Goal: Information Seeking & Learning: Learn about a topic

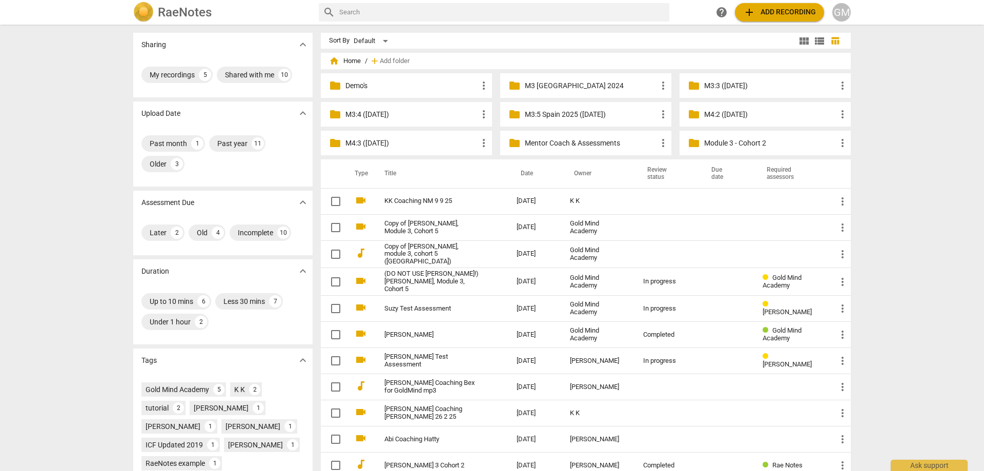
click at [400, 115] on p "M3:4 ([DATE])" at bounding box center [411, 114] width 132 height 11
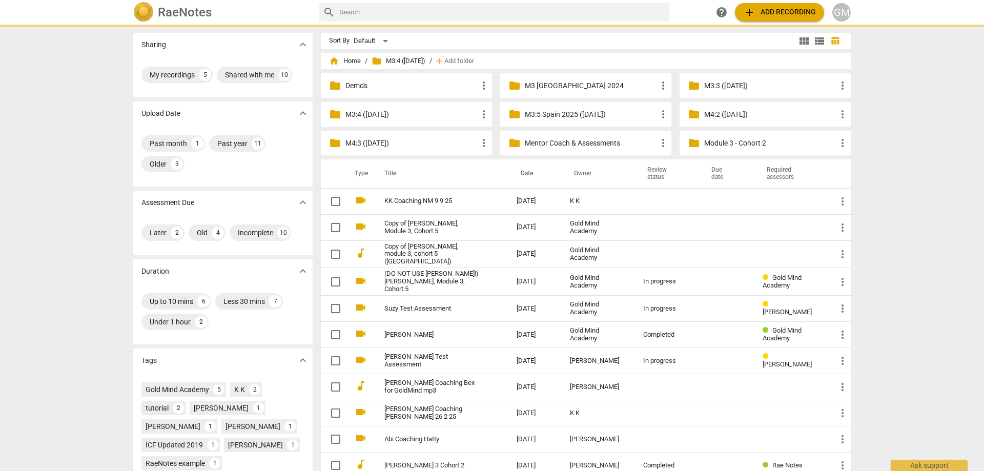
click at [400, 115] on p "M3:4 ([DATE])" at bounding box center [411, 114] width 132 height 11
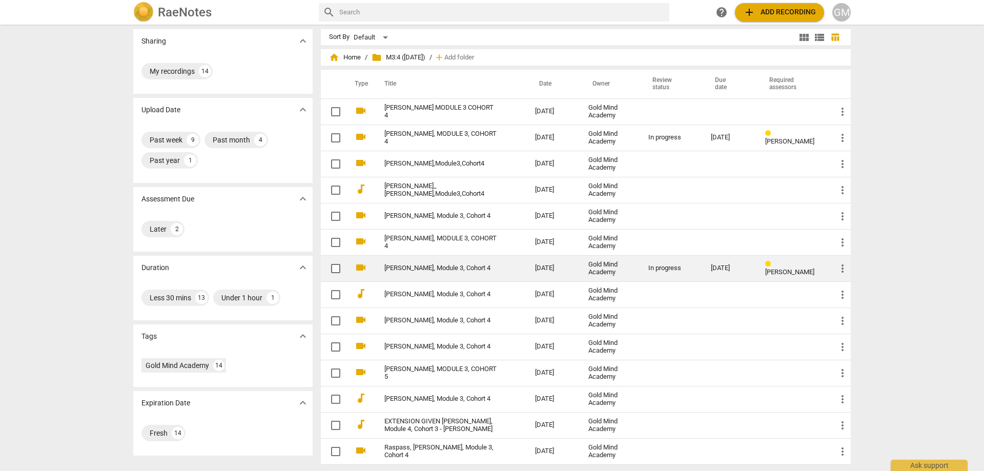
scroll to position [5, 0]
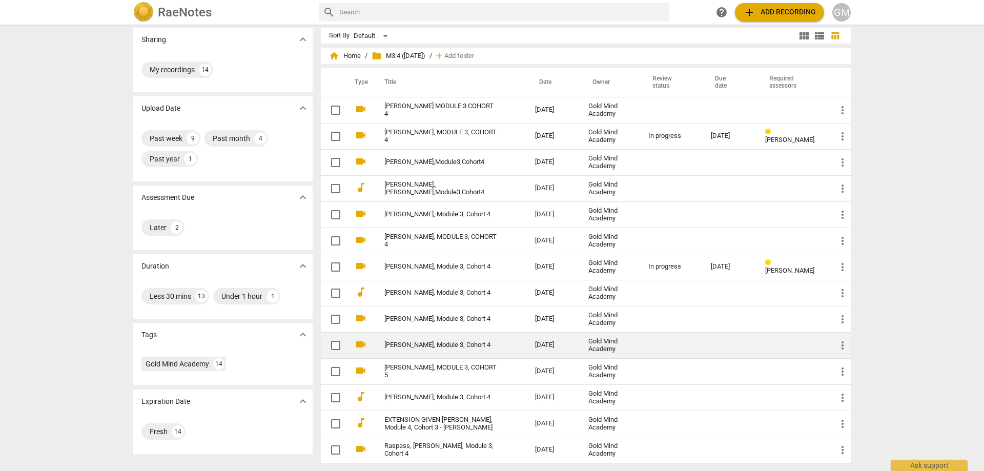
click at [442, 341] on link "[PERSON_NAME], Module 3, Cohort 4" at bounding box center [441, 345] width 114 height 8
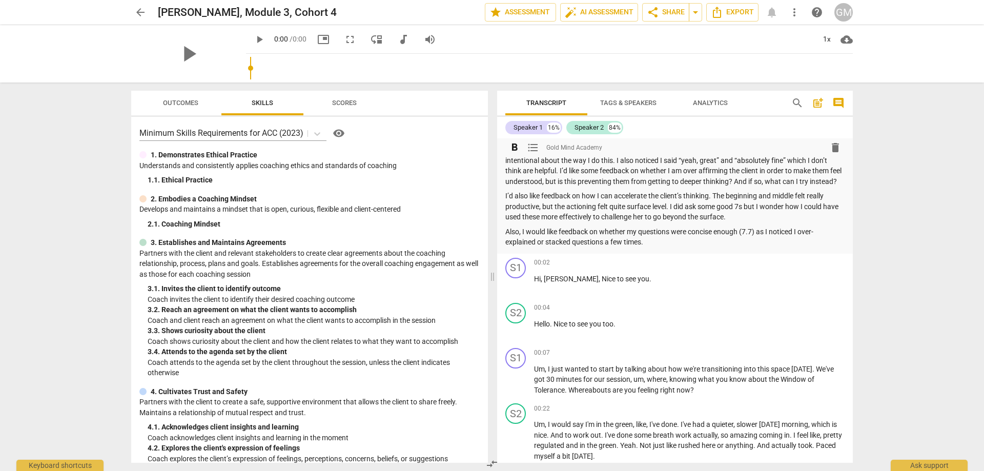
scroll to position [461, 0]
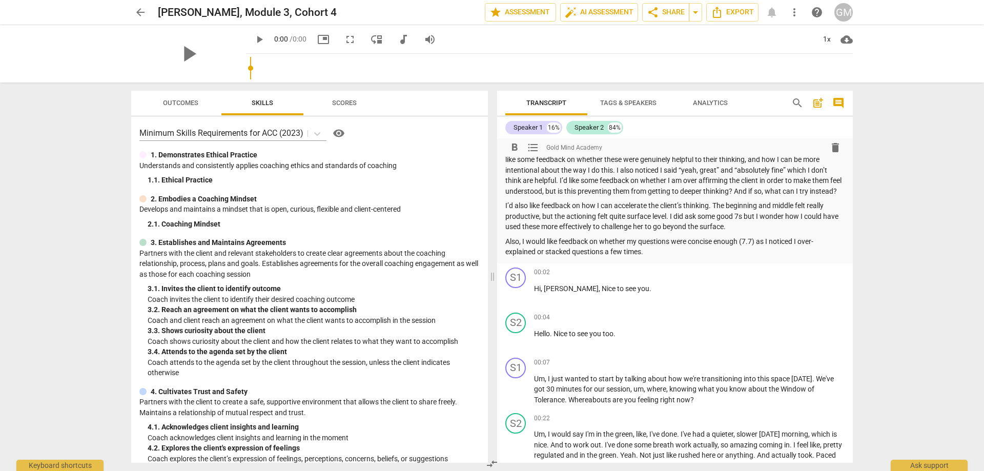
click at [674, 257] on p "Also, I would like feedback on whether my questions were concise enough (7.7) a…" at bounding box center [674, 246] width 339 height 21
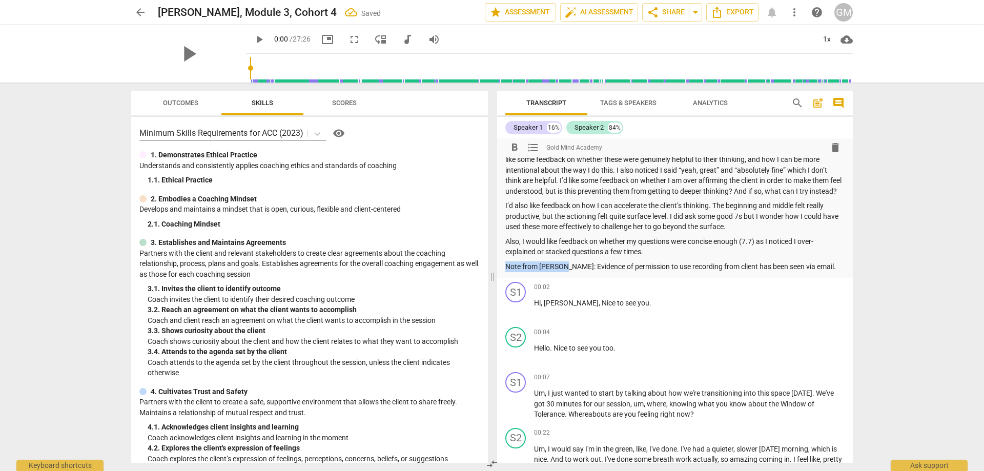
drag, startPoint x: 562, startPoint y: 275, endPoint x: 503, endPoint y: 277, distance: 59.0
click at [513, 147] on span "format_bold" at bounding box center [514, 147] width 12 height 12
click at [697, 272] on p "Note from [PERSON_NAME]: Evidence of permission to use recording from client ha…" at bounding box center [674, 266] width 339 height 11
click at [815, 272] on p "Note from [PERSON_NAME]: Evidence of permission to use recording from client ha…" at bounding box center [674, 266] width 339 height 11
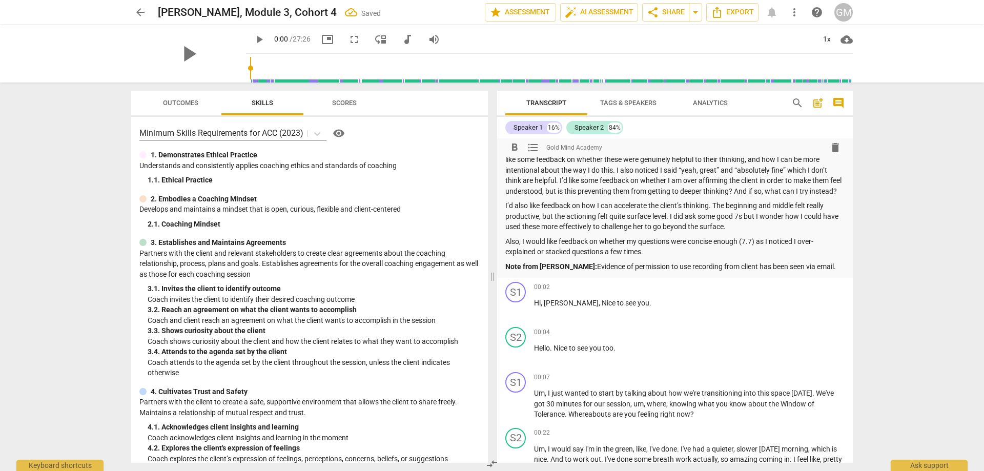
click at [827, 272] on p "Note from [PERSON_NAME]: Evidence of permission to use recording from client ha…" at bounding box center [674, 266] width 339 height 11
click at [737, 272] on p "Note from [PERSON_NAME]: Evidence of permission to use recording from client ha…" at bounding box center [674, 266] width 339 height 11
click at [786, 272] on p "Note from [PERSON_NAME]: Evidence of permission to use recording from client ha…" at bounding box center [674, 266] width 339 height 11
click at [819, 272] on p "Note from [PERSON_NAME]: Evidence of permission to use recording from client ha…" at bounding box center [674, 266] width 339 height 11
click at [911, 249] on div "arrow_back [PERSON_NAME], Module 3, Cohort 4 Saved edit star Assessment auto_fi…" at bounding box center [492, 235] width 984 height 471
